Goal: Task Accomplishment & Management: Manage account settings

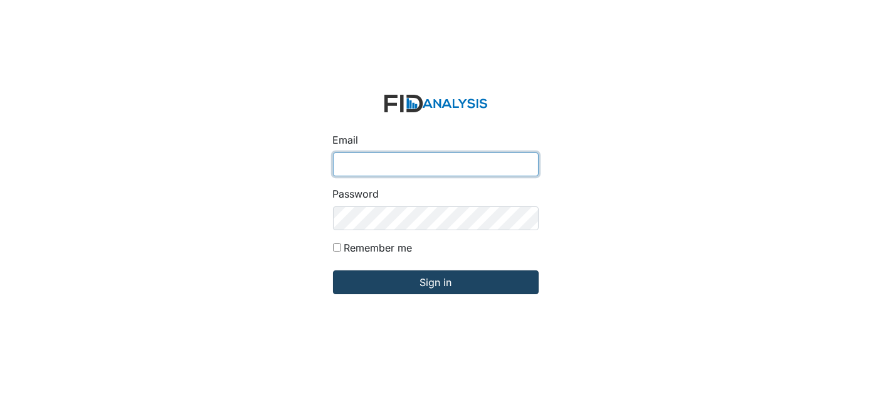
type input "[EMAIL_ADDRESS][DOMAIN_NAME]"
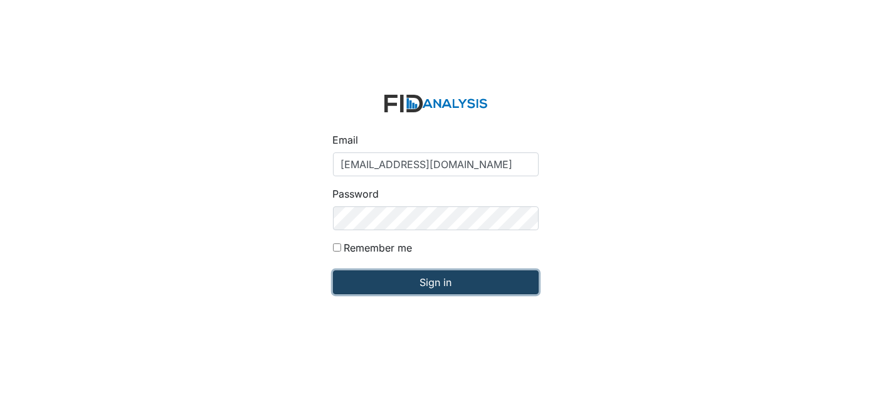
click at [431, 286] on input "Sign in" at bounding box center [436, 282] width 206 height 24
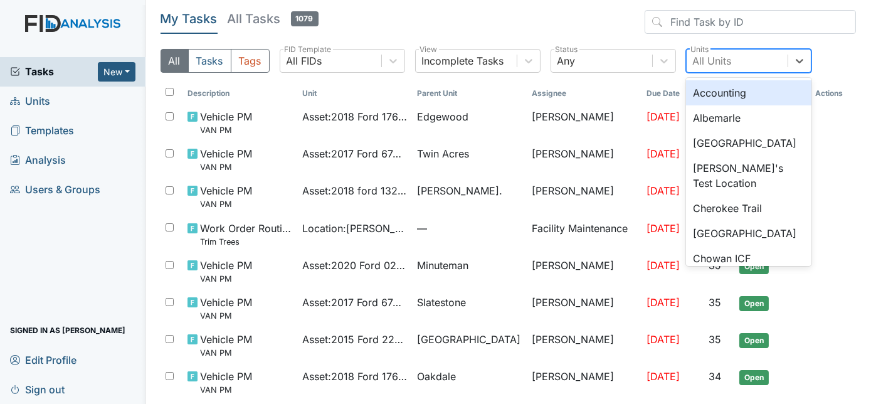
click at [738, 64] on div "All Units" at bounding box center [736, 61] width 101 height 23
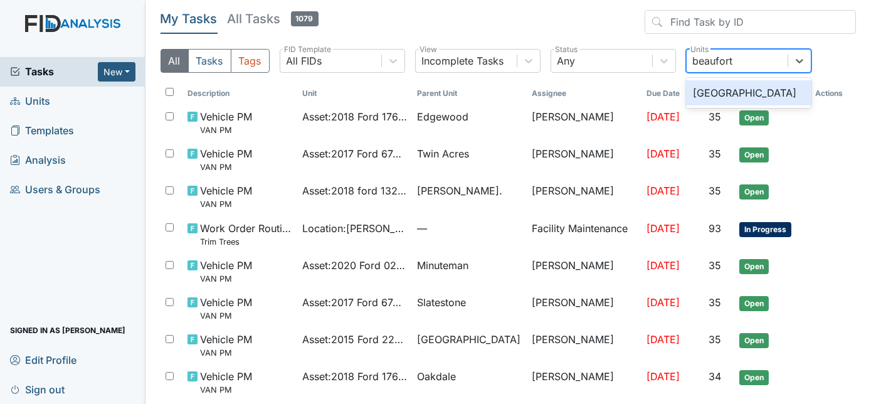
type input "beaufort h"
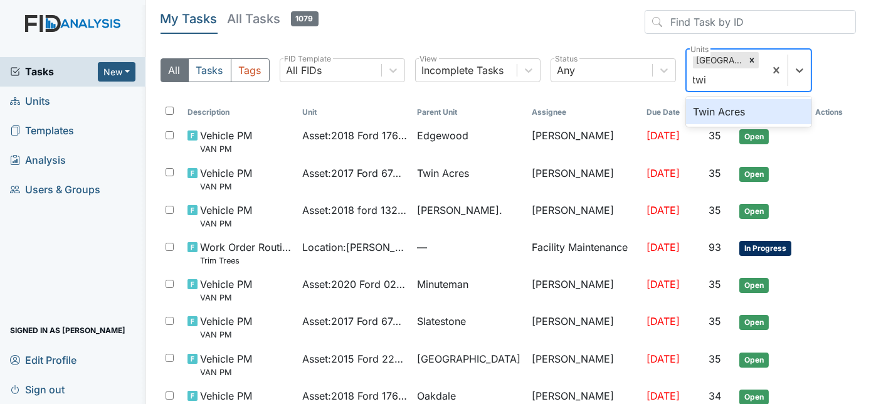
type input "twin"
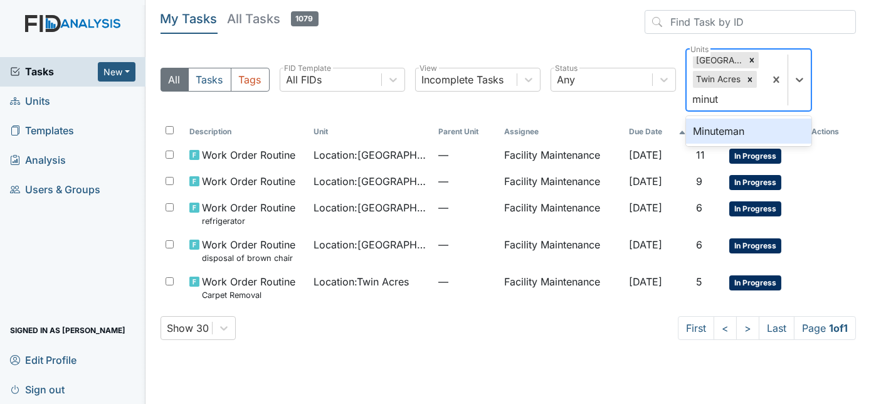
type input "minute"
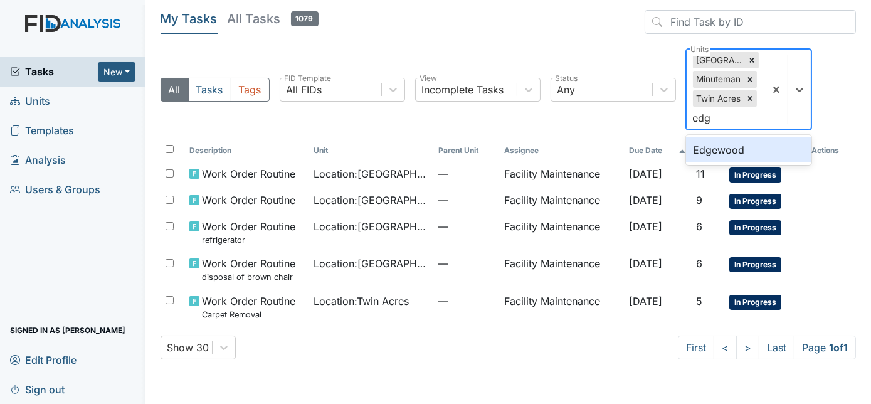
type input "edge"
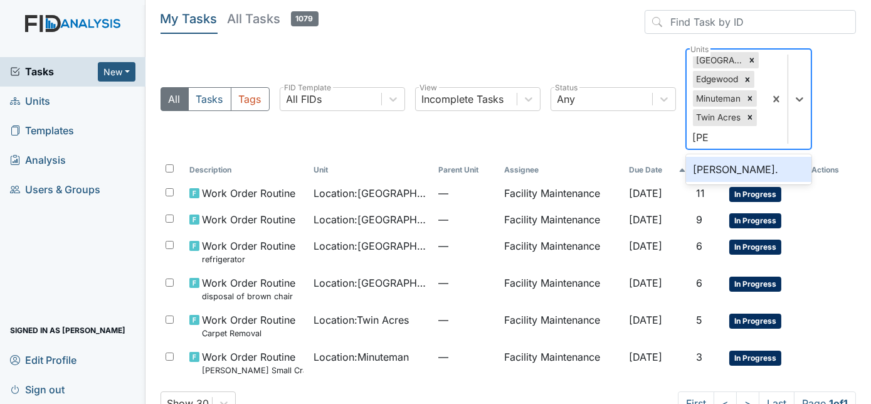
type input "dixo"
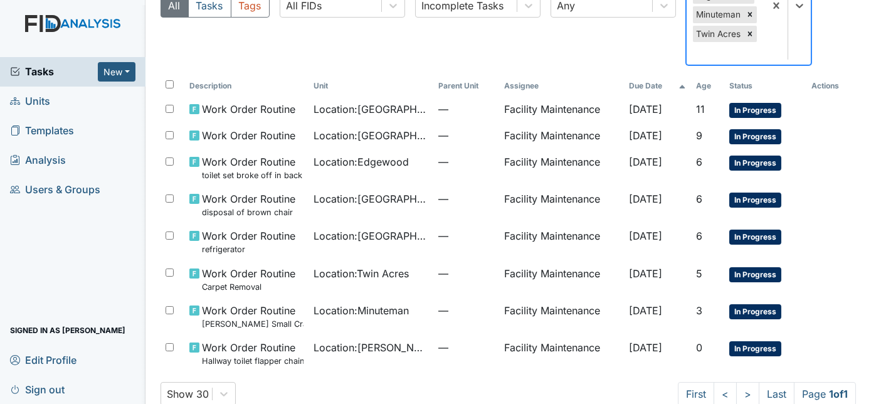
scroll to position [123, 0]
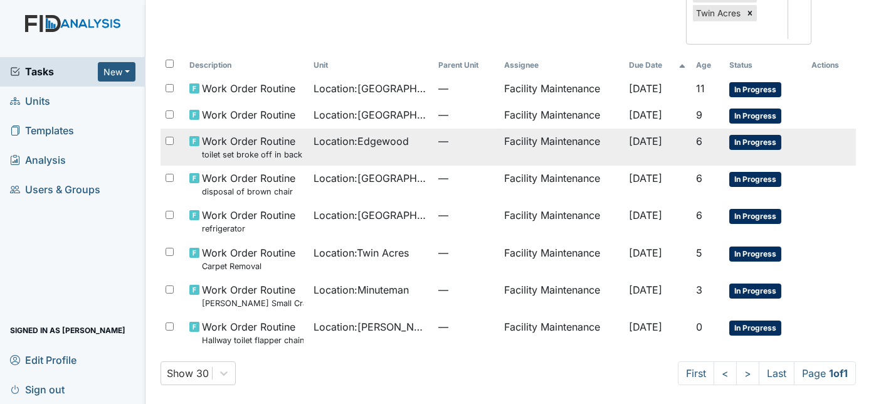
click at [416, 152] on td "Location : Edgewood" at bounding box center [370, 147] width 124 height 37
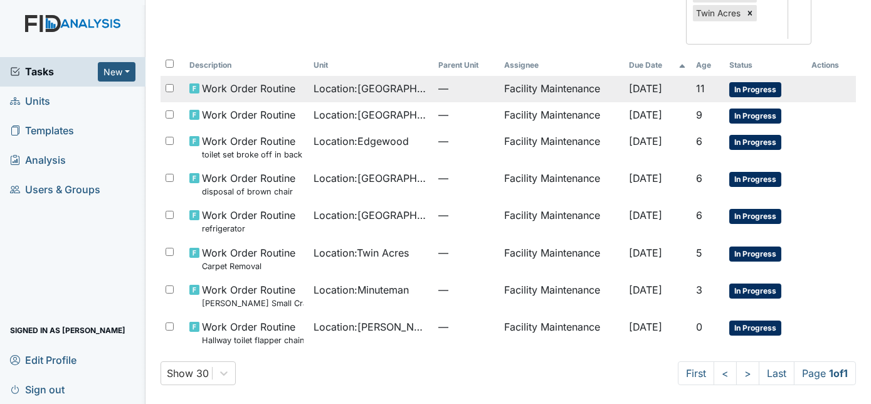
click at [408, 81] on span "Location : Beaufort Heights" at bounding box center [370, 88] width 114 height 15
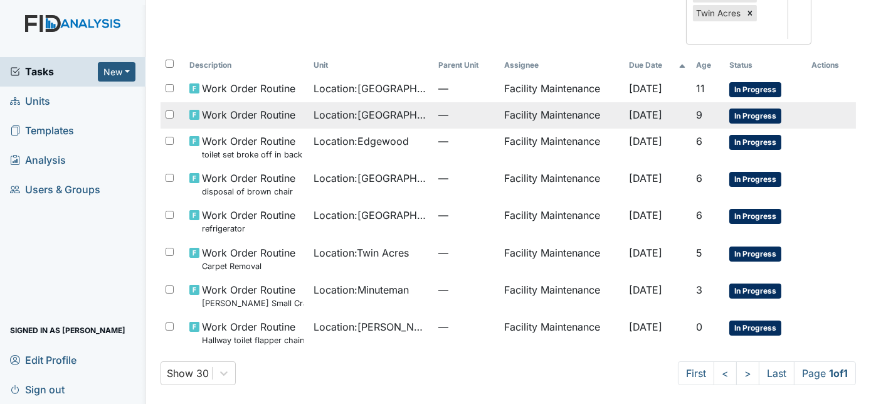
click at [342, 122] on td "Location : Beaufort Heights" at bounding box center [370, 115] width 124 height 26
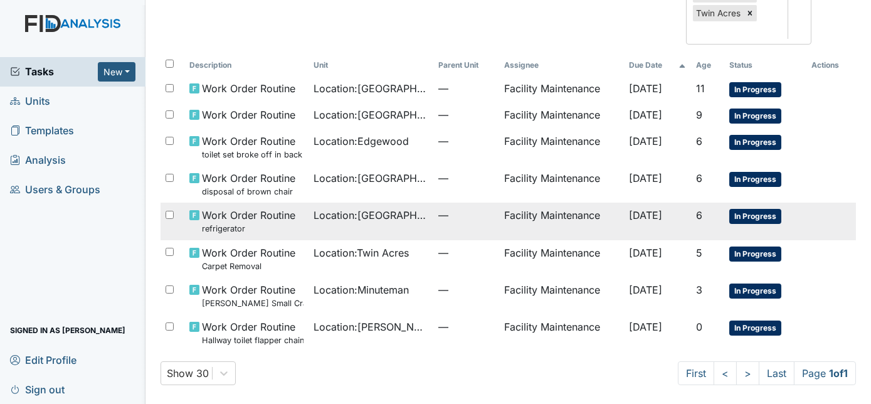
click at [387, 221] on td "Location : Beaufort Heights" at bounding box center [370, 220] width 124 height 37
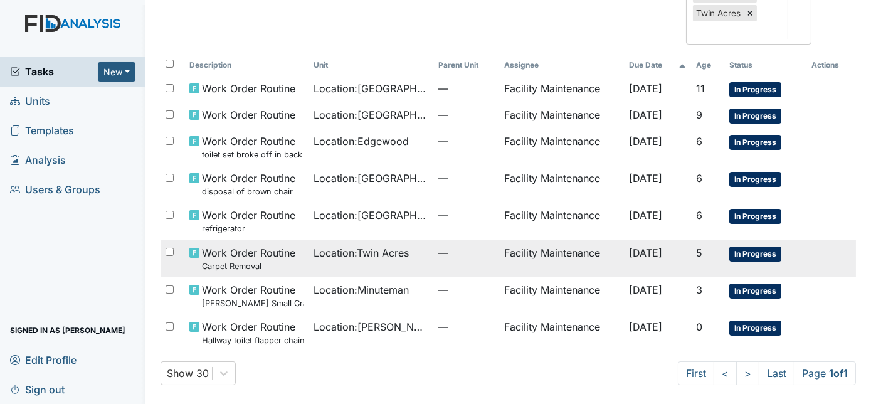
click at [411, 253] on div "Location : Twin Acres" at bounding box center [370, 252] width 114 height 15
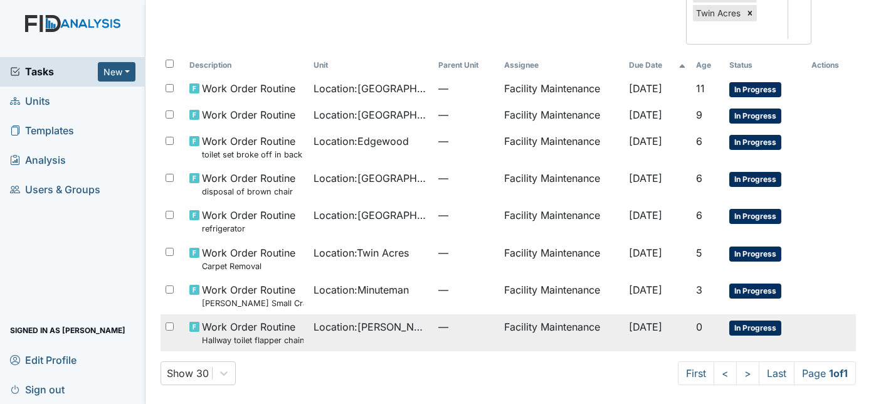
click at [389, 332] on span "Location : Dixon Rd." at bounding box center [370, 326] width 114 height 15
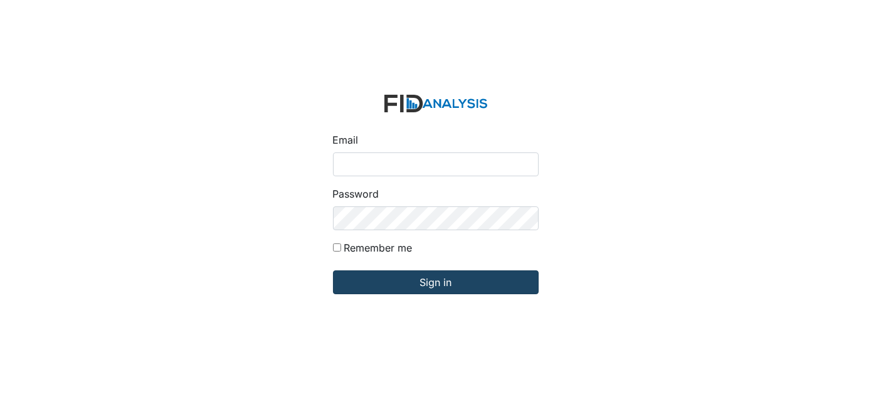
type input "[EMAIL_ADDRESS][DOMAIN_NAME]"
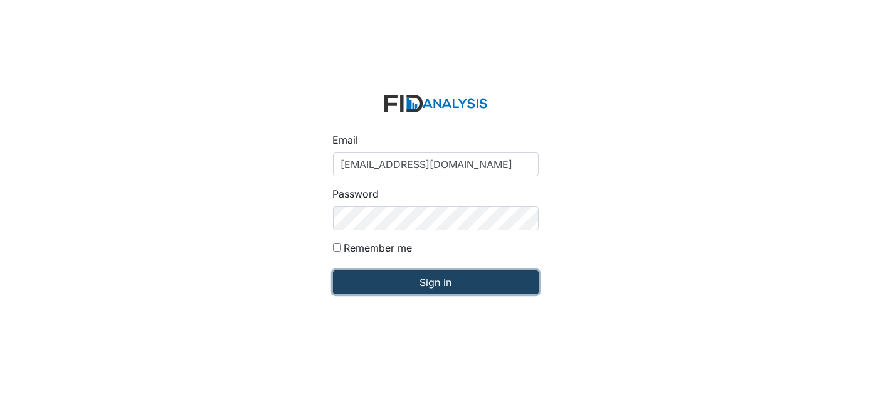
click at [472, 275] on input "Sign in" at bounding box center [436, 282] width 206 height 24
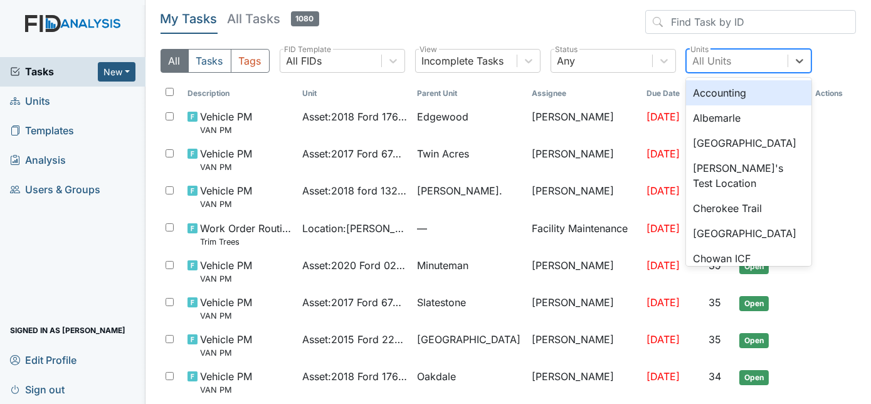
click at [739, 56] on div "All Units" at bounding box center [736, 61] width 101 height 23
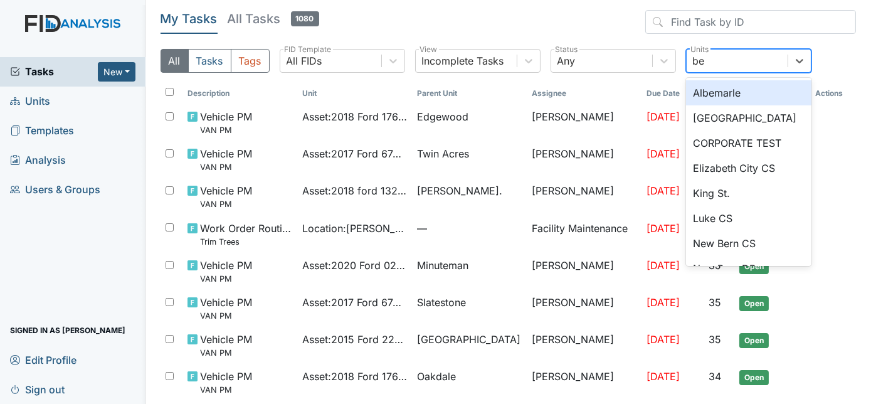
type input "bea"
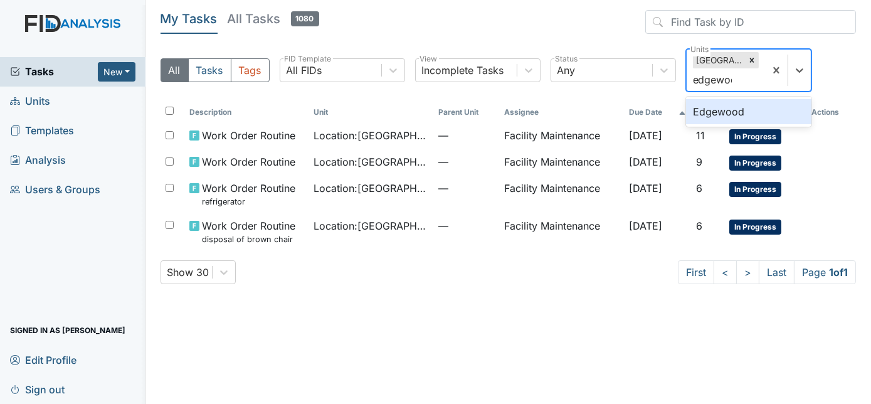
type input "edgewood"
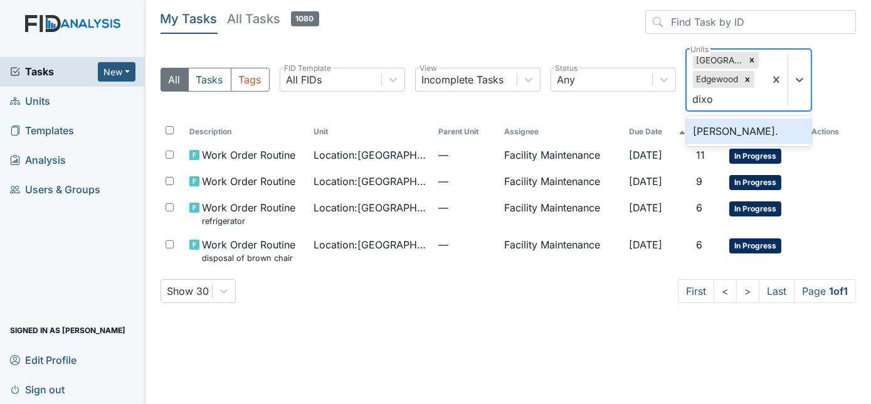
type input "dixon"
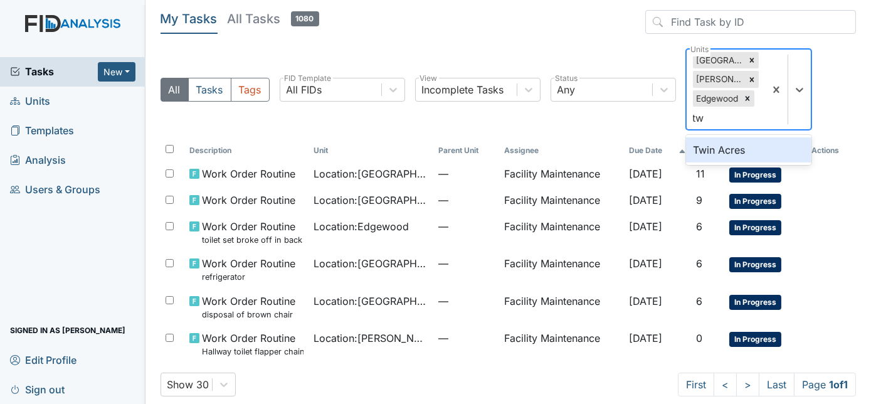
type input "t"
type input "m"
type input "tideland dp"
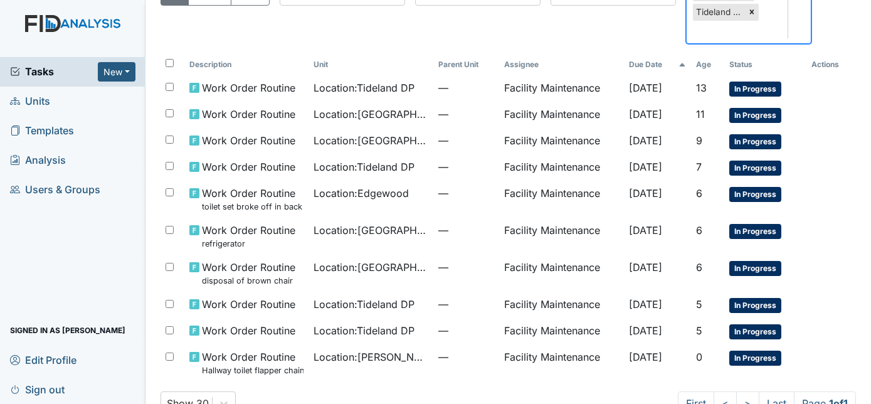
scroll to position [100, 0]
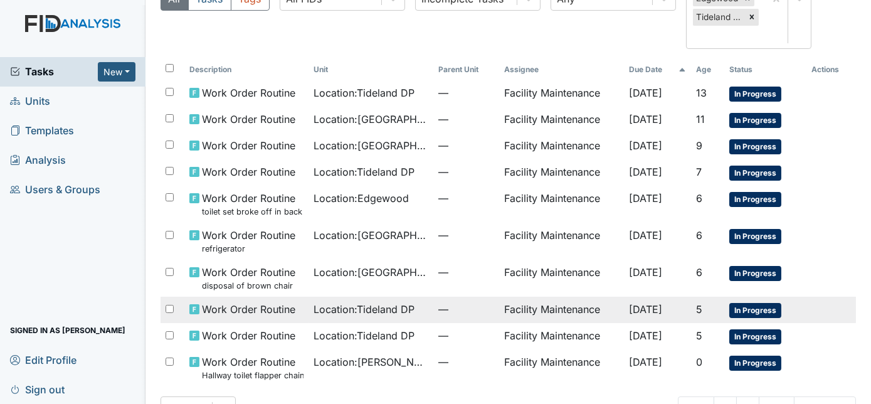
click at [405, 312] on span "Location : Tideland DP" at bounding box center [363, 309] width 101 height 15
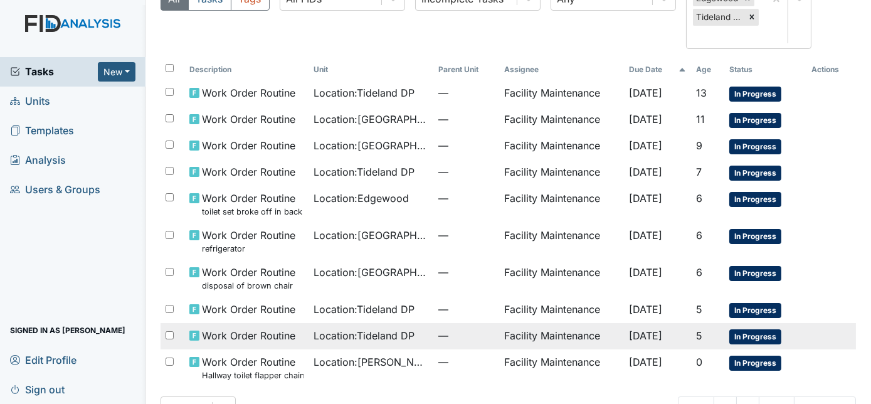
click at [400, 335] on span "Location : Tideland DP" at bounding box center [363, 335] width 101 height 15
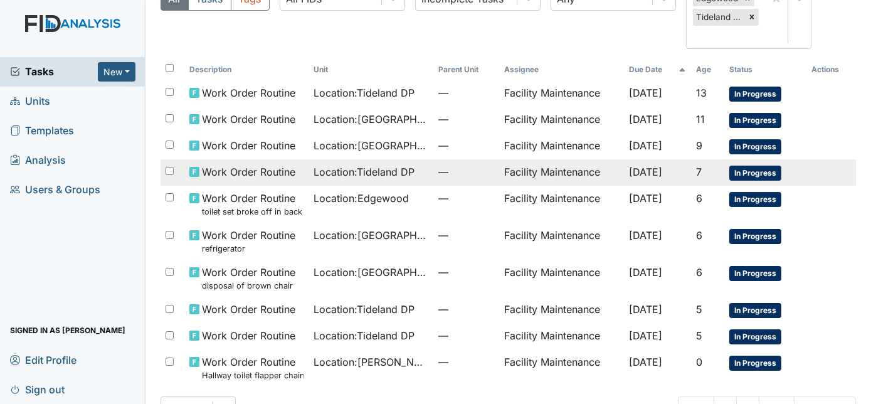
click at [405, 168] on span "Location : Tideland DP" at bounding box center [363, 171] width 101 height 15
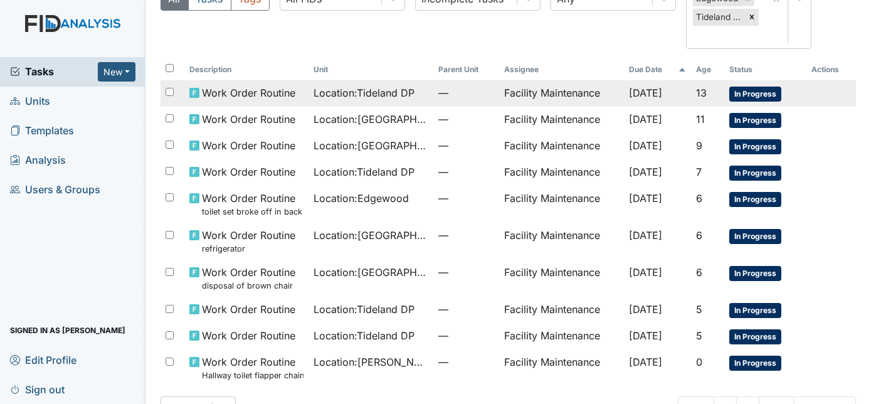
click at [322, 93] on span "Location : Tideland DP" at bounding box center [363, 92] width 101 height 15
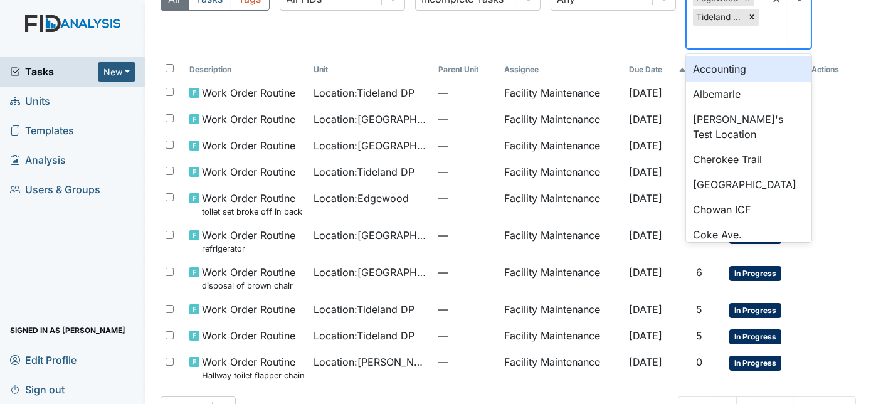
click at [750, 14] on icon at bounding box center [751, 17] width 9 height 9
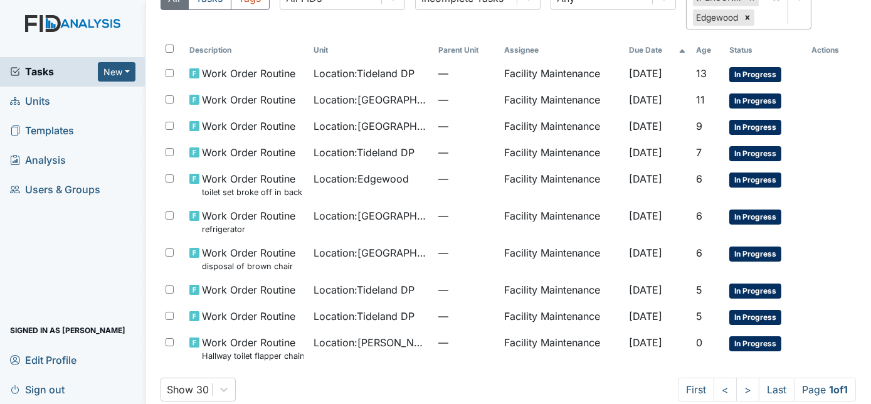
click at [836, 4] on div "All Tasks Tags All FIDs FID Template Incomplete Tasks View Any Status Beaufort …" at bounding box center [508, 3] width 696 height 72
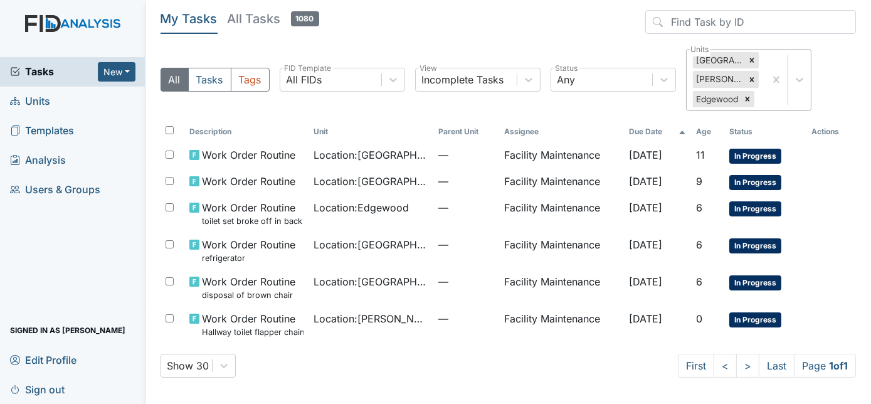
scroll to position [0, 0]
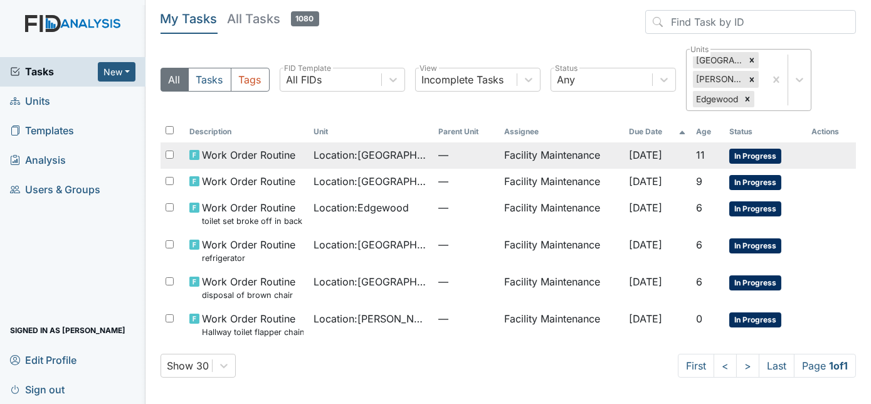
click at [551, 157] on td "Facility Maintenance" at bounding box center [561, 155] width 124 height 26
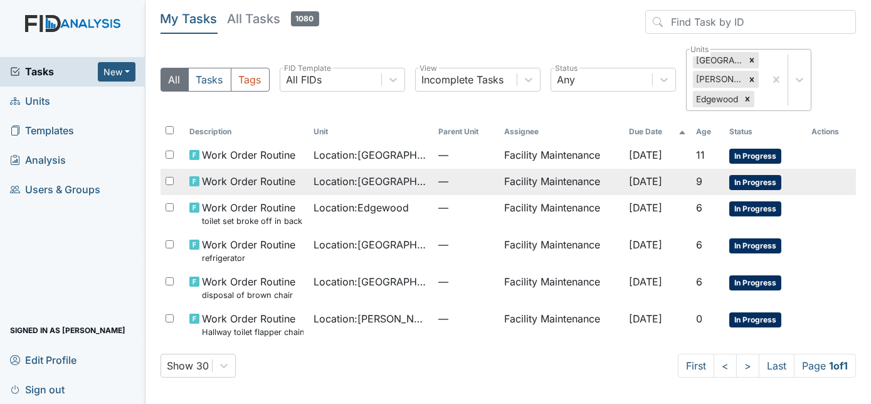
click at [338, 186] on span "Location : Beaufort Heights" at bounding box center [370, 181] width 114 height 15
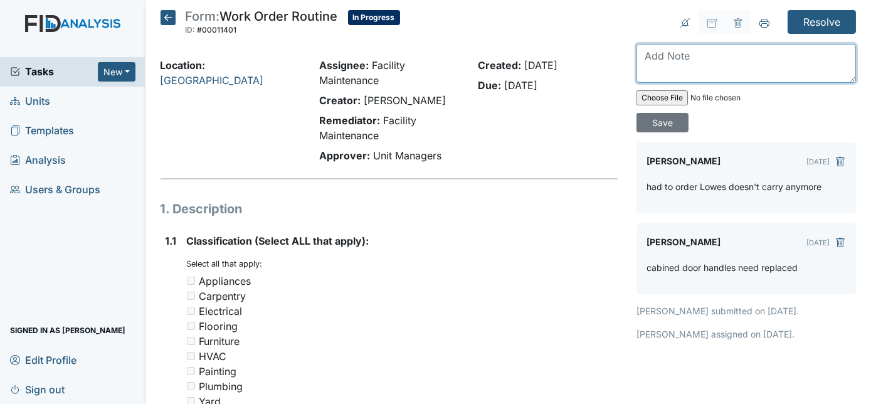
click at [708, 49] on textarea at bounding box center [745, 63] width 219 height 39
type textarea "replaced handles"
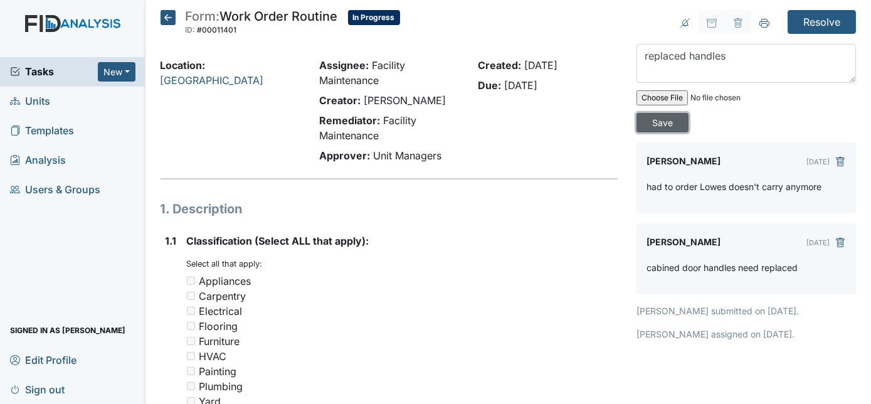
click at [688, 113] on input "Save" at bounding box center [662, 122] width 52 height 19
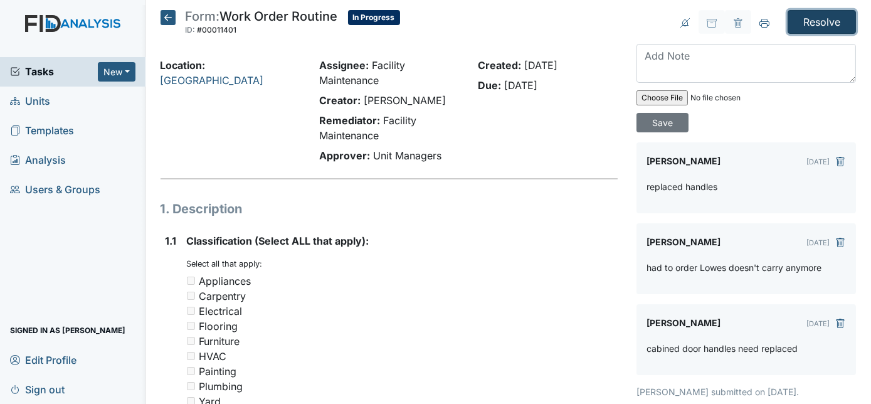
click at [819, 26] on input "Resolve" at bounding box center [821, 22] width 68 height 24
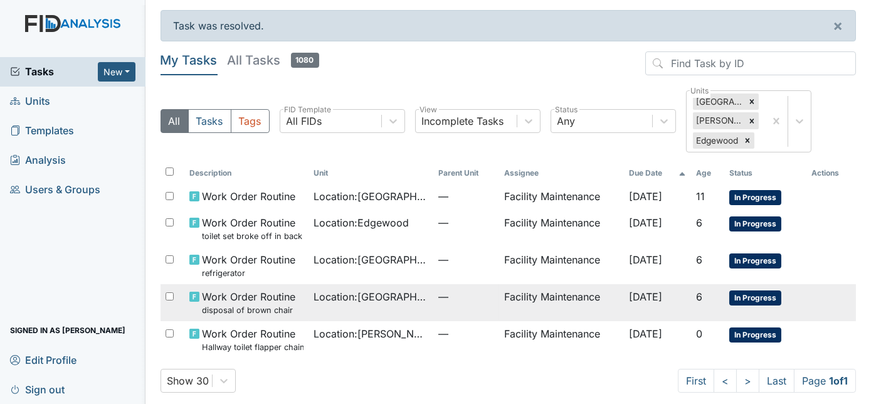
click at [409, 294] on span "Location : [GEOGRAPHIC_DATA]" at bounding box center [370, 296] width 114 height 15
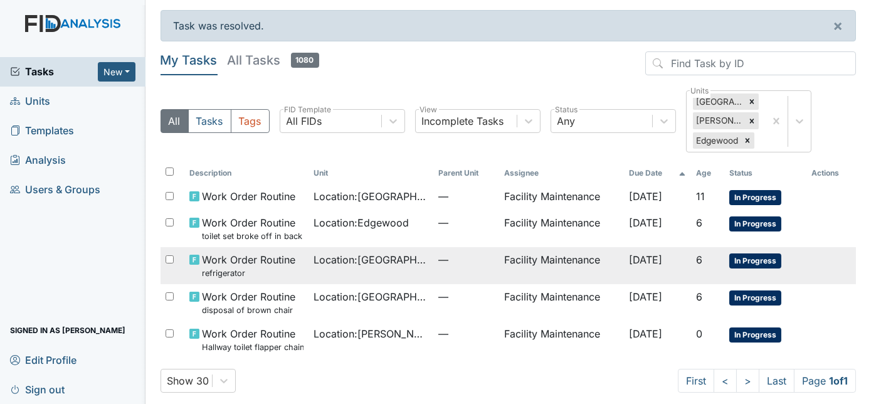
click at [433, 266] on td "—" at bounding box center [466, 265] width 66 height 37
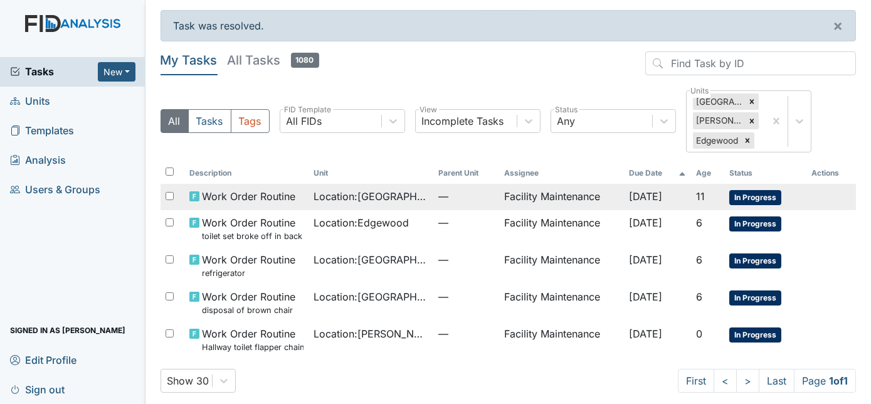
click at [411, 203] on td "Location : Beaufort Heights" at bounding box center [370, 197] width 124 height 26
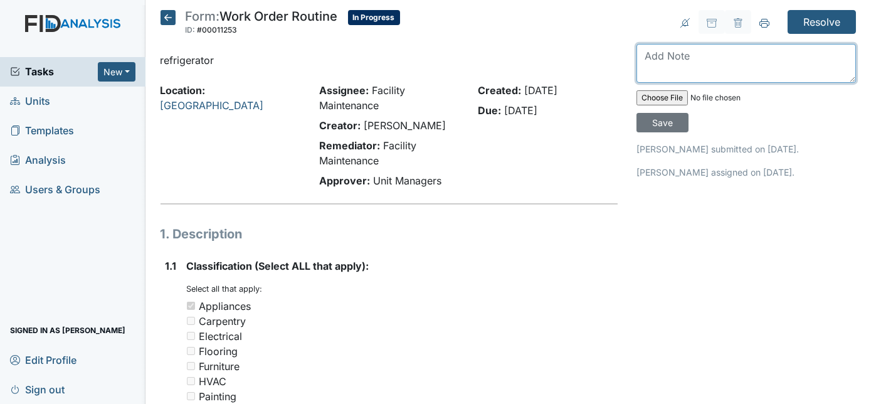
click at [707, 65] on textarea at bounding box center [745, 63] width 219 height 39
type textarea "will have to order new fridge door seal magnet"
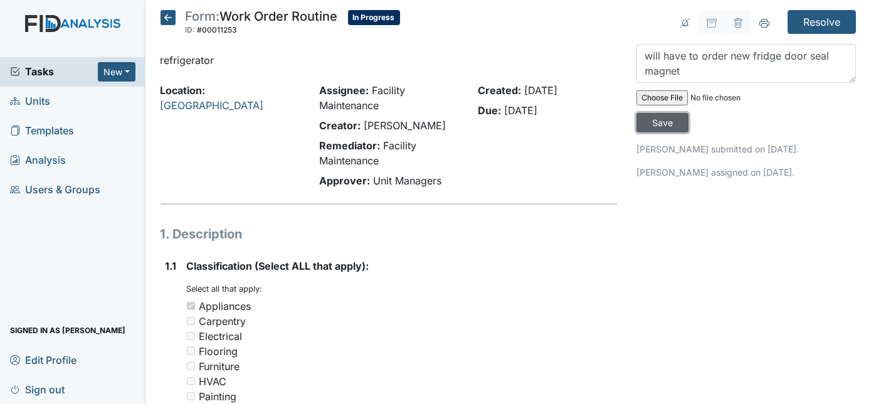
click at [688, 113] on input "Save" at bounding box center [662, 122] width 52 height 19
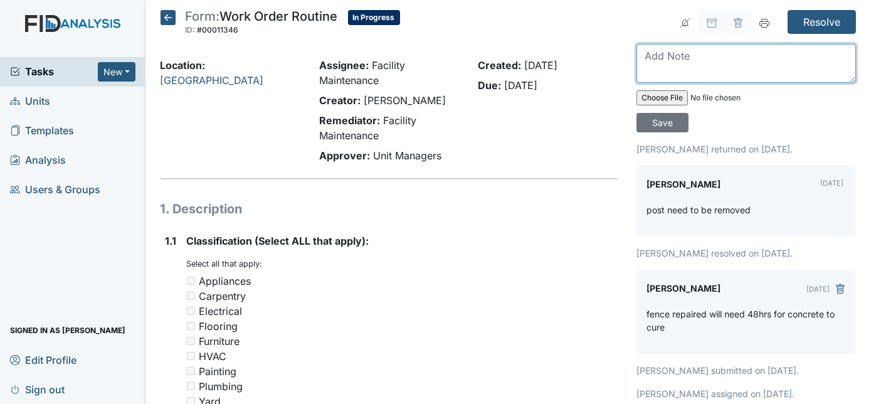
click at [720, 53] on textarea at bounding box center [745, 63] width 219 height 39
type textarea "p"
type textarea "braces removed"
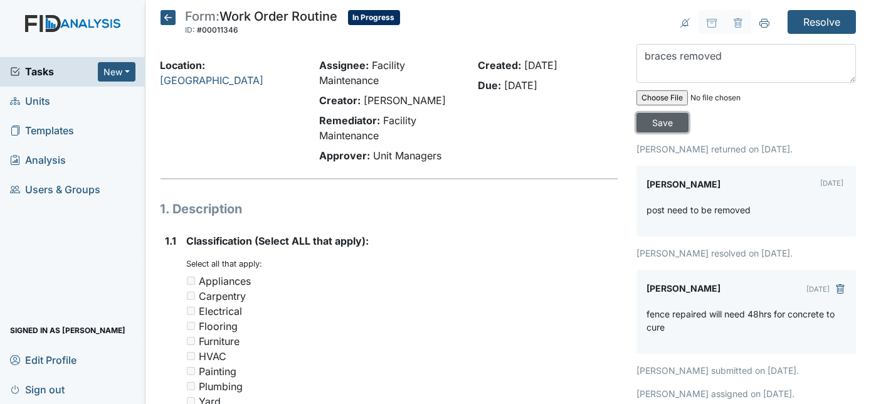
click at [688, 113] on input "Save" at bounding box center [662, 122] width 52 height 19
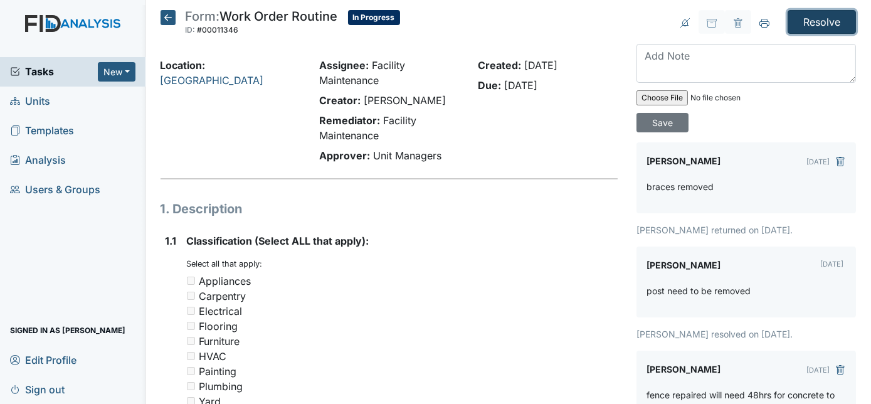
click at [801, 23] on input "Resolve" at bounding box center [821, 22] width 68 height 24
